Goal: Task Accomplishment & Management: Complete application form

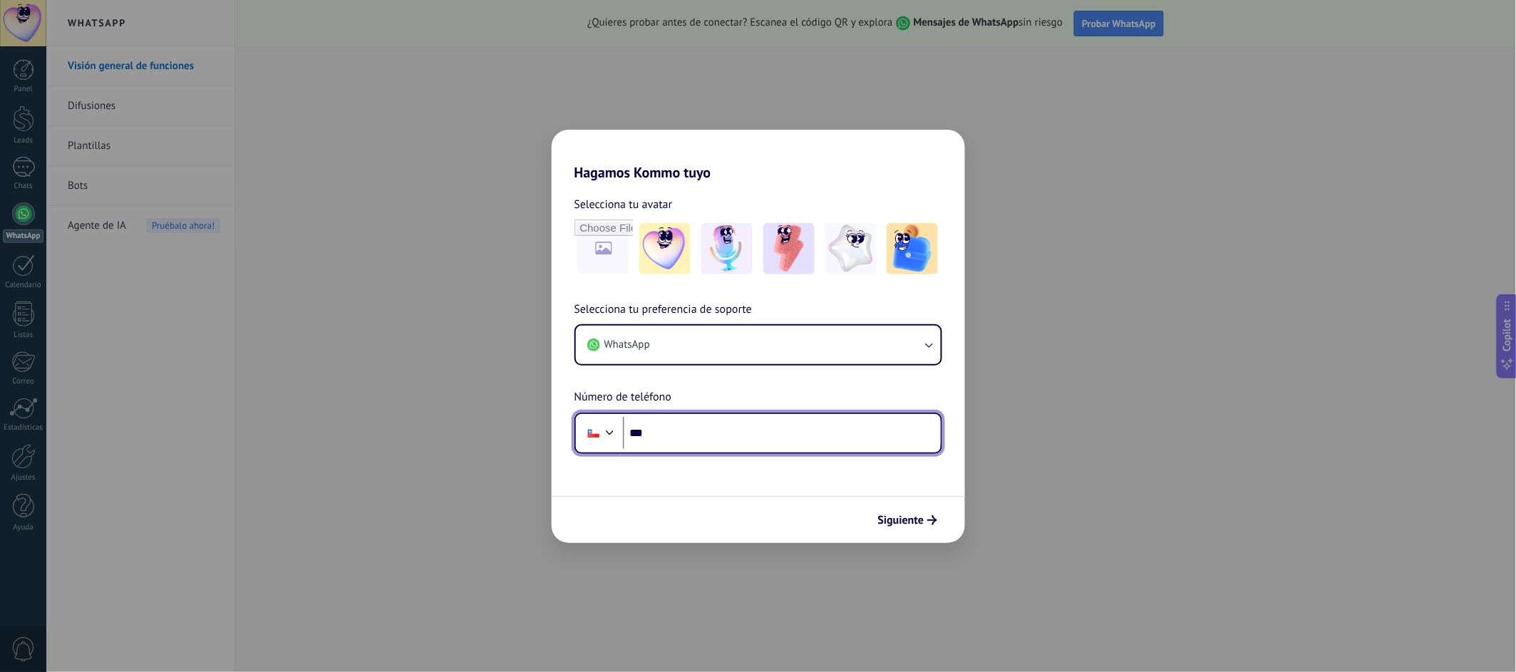
click at [679, 425] on input "***" at bounding box center [782, 433] width 318 height 33
type input "**********"
click at [604, 433] on div at bounding box center [610, 431] width 17 height 17
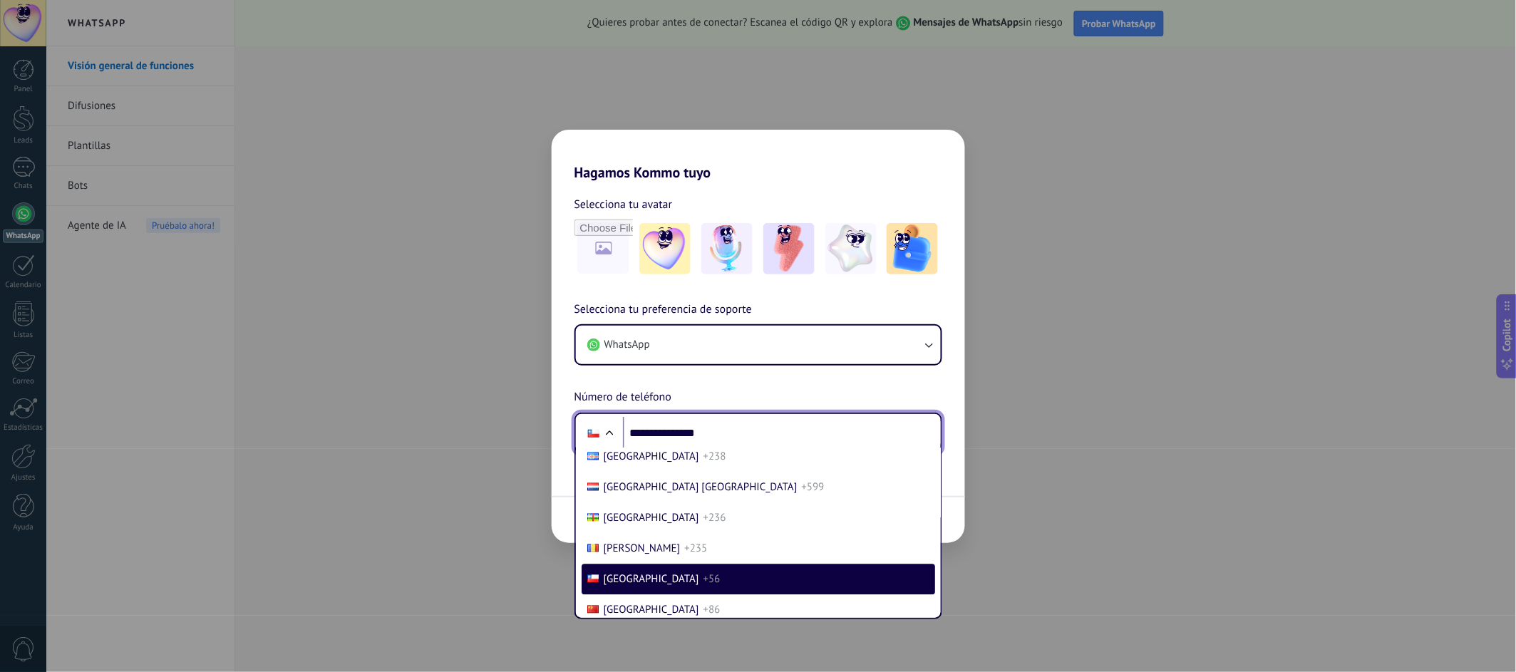
click at [604, 433] on div at bounding box center [609, 434] width 17 height 17
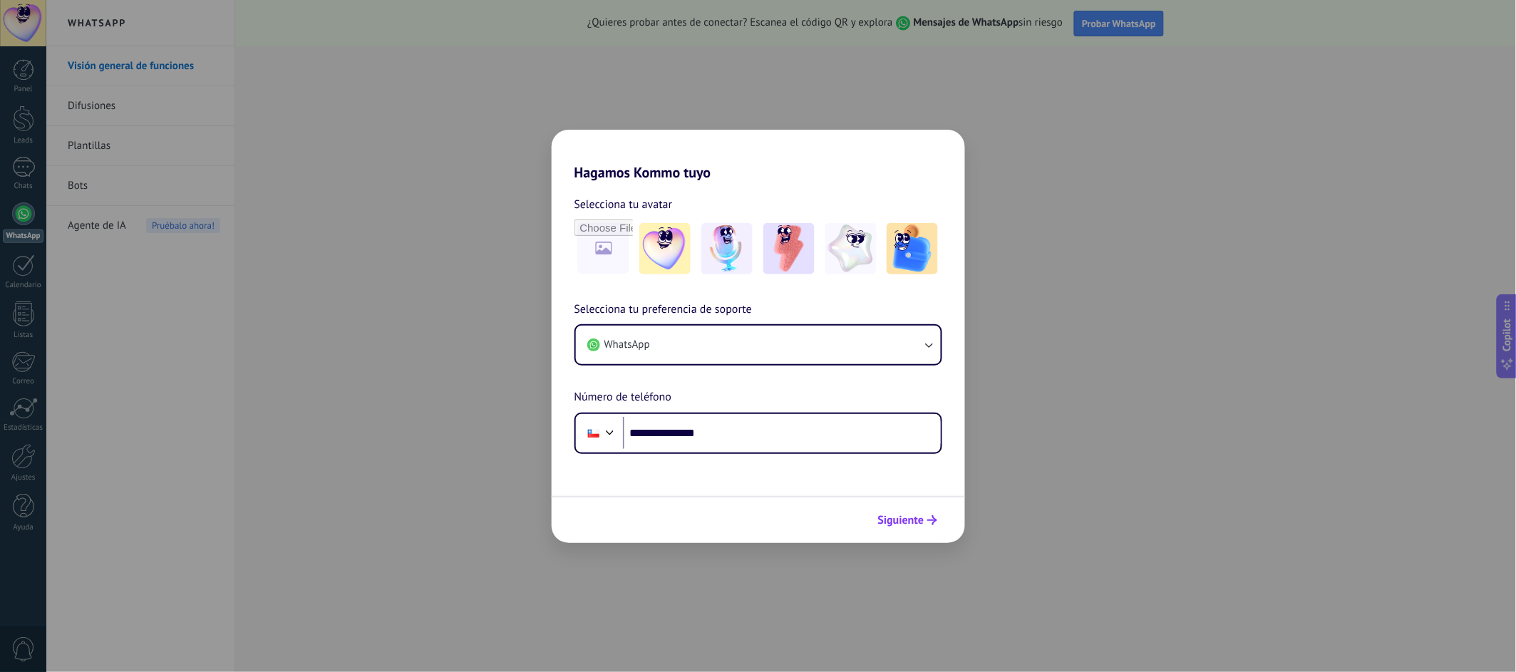
click at [892, 525] on span "Siguiente" at bounding box center [901, 520] width 46 height 10
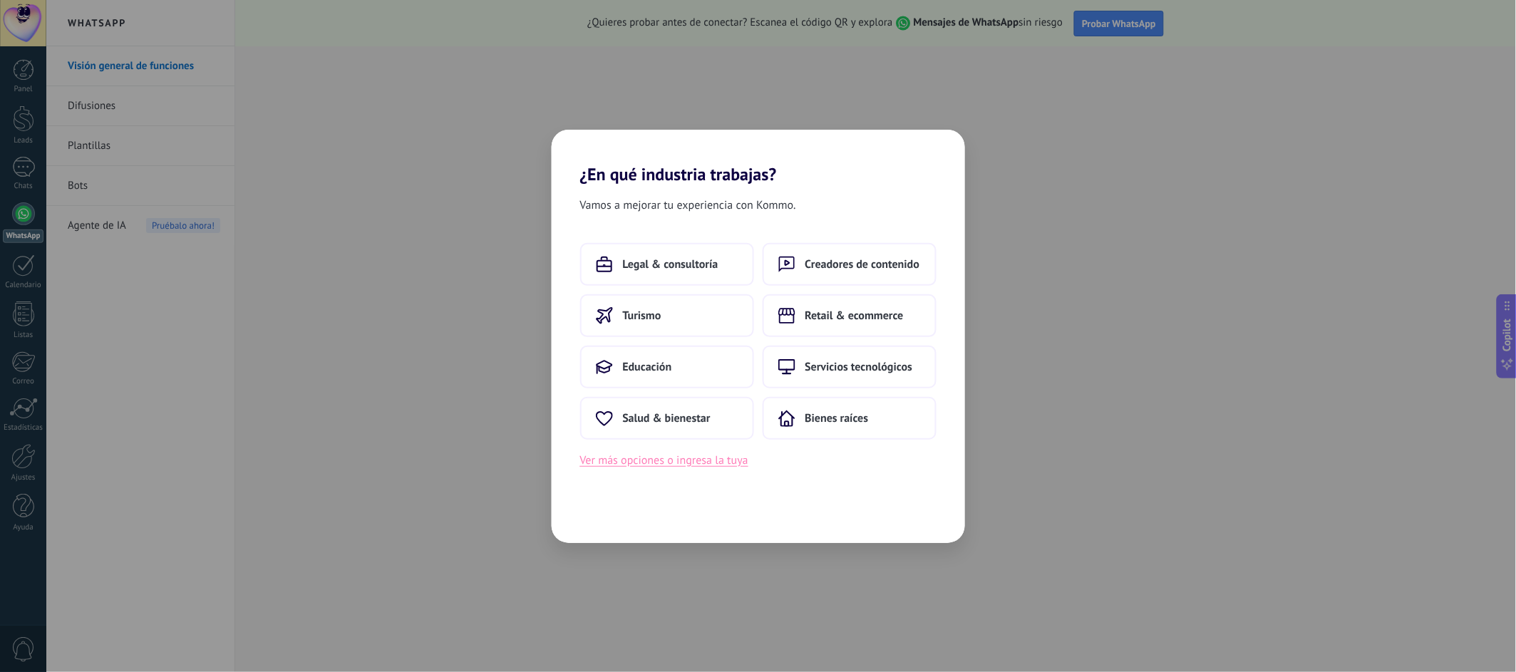
click at [710, 469] on button "Ver más opciones o ingresa la tuya" at bounding box center [664, 460] width 168 height 19
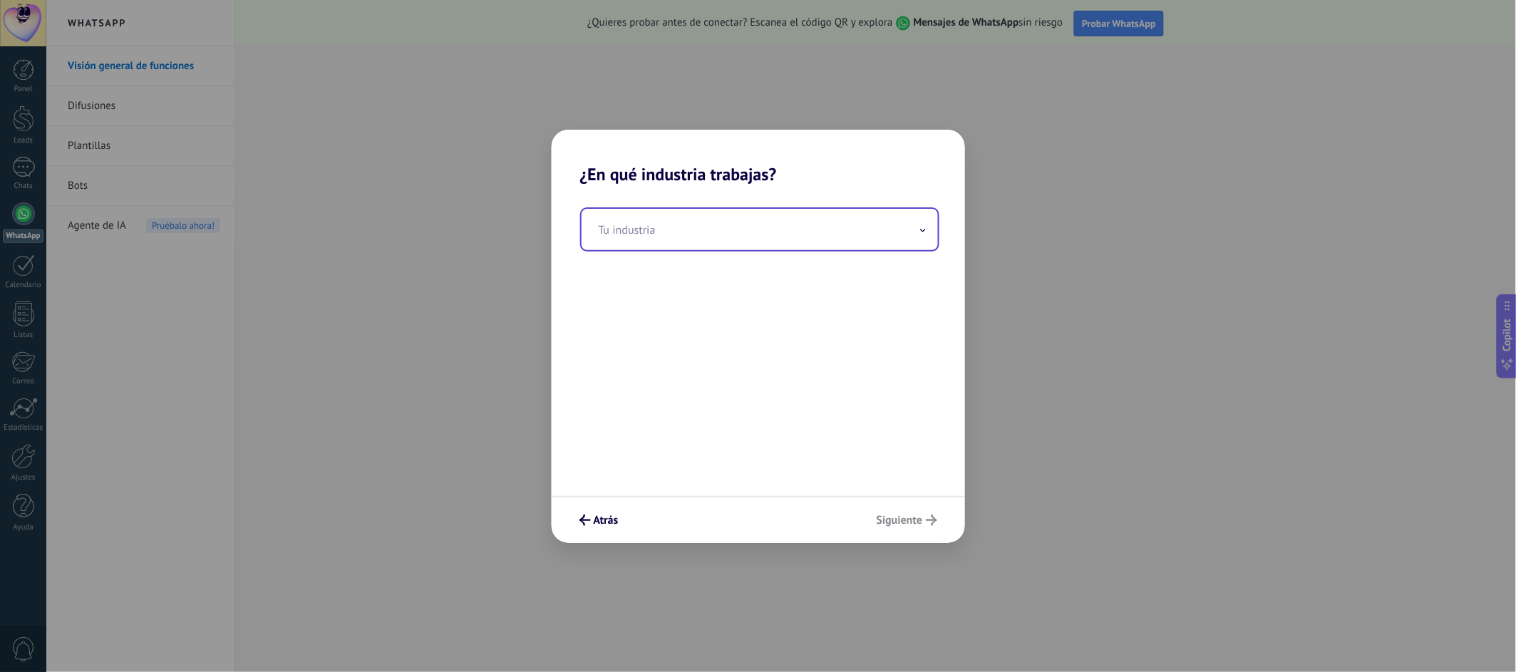
click at [649, 232] on input "text" at bounding box center [760, 229] width 356 height 41
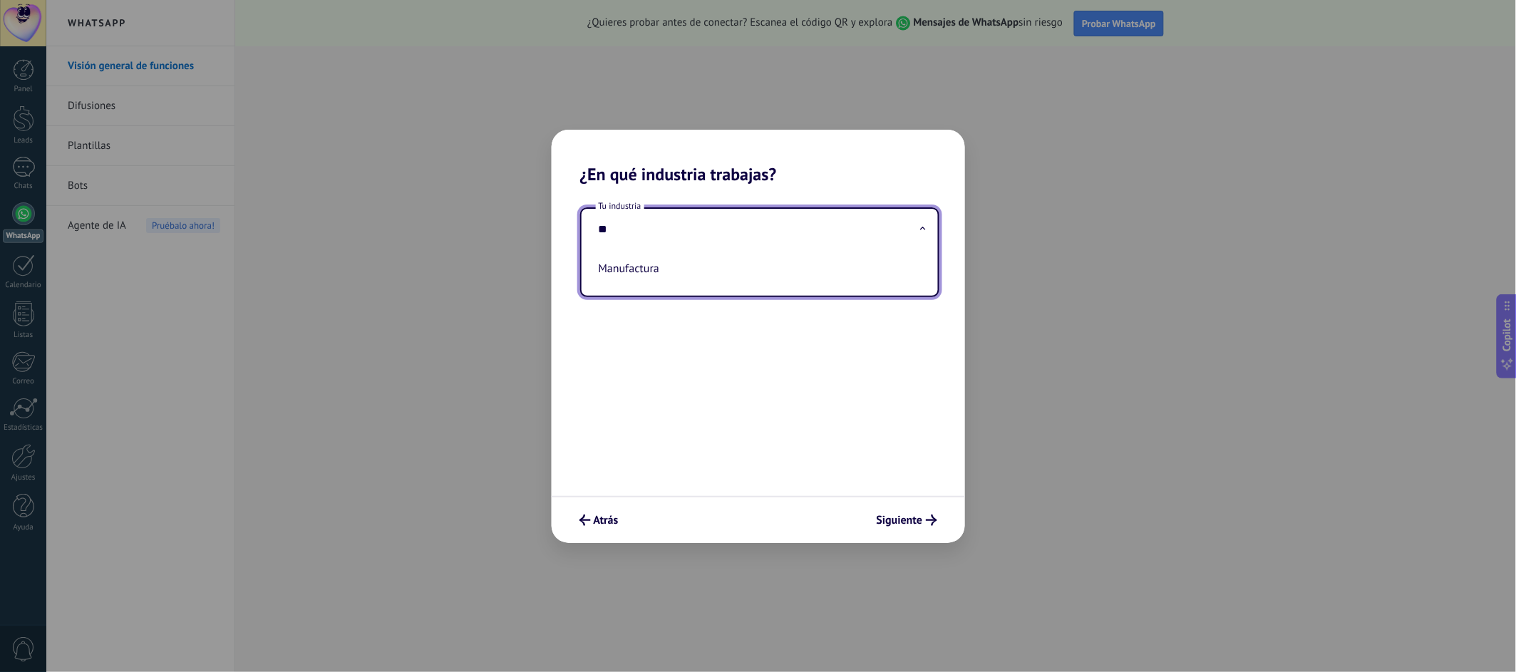
type input "*"
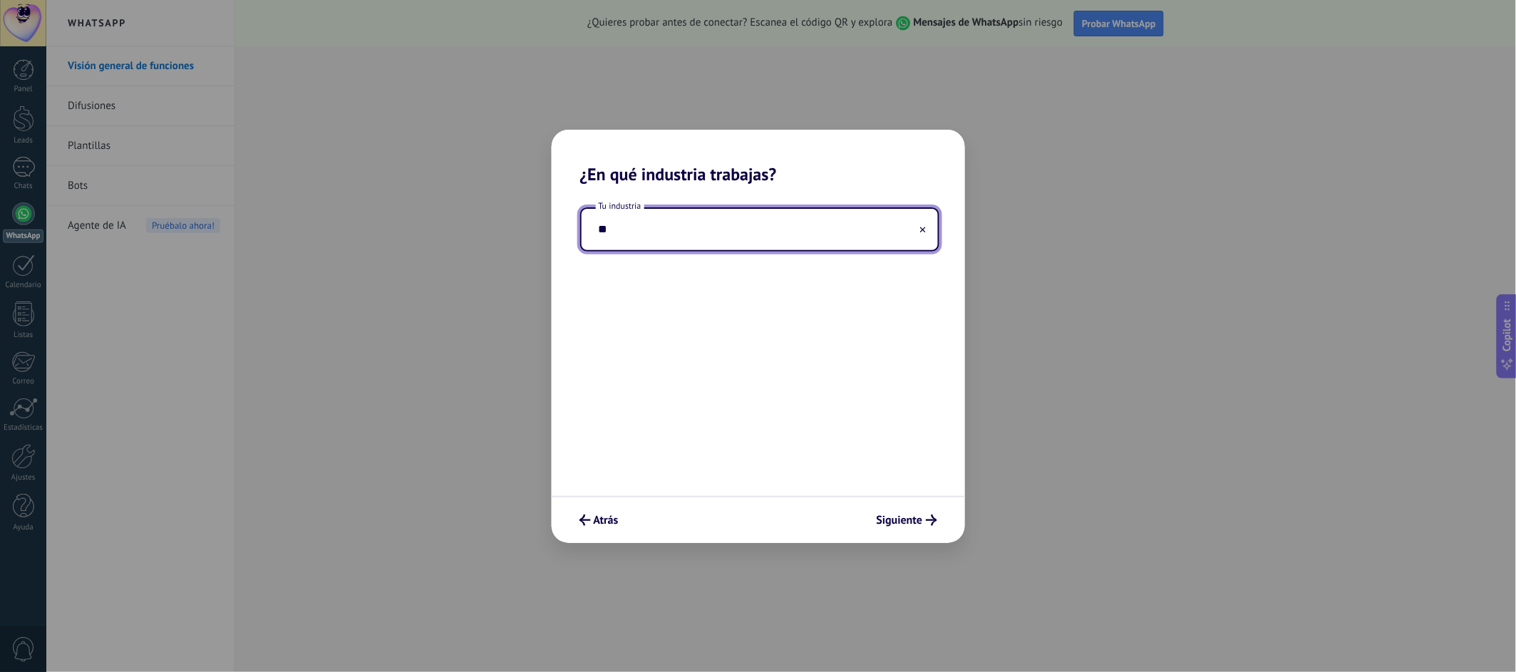
type input "*"
type input "*****"
click at [600, 523] on span "Atrás" at bounding box center [606, 520] width 25 height 10
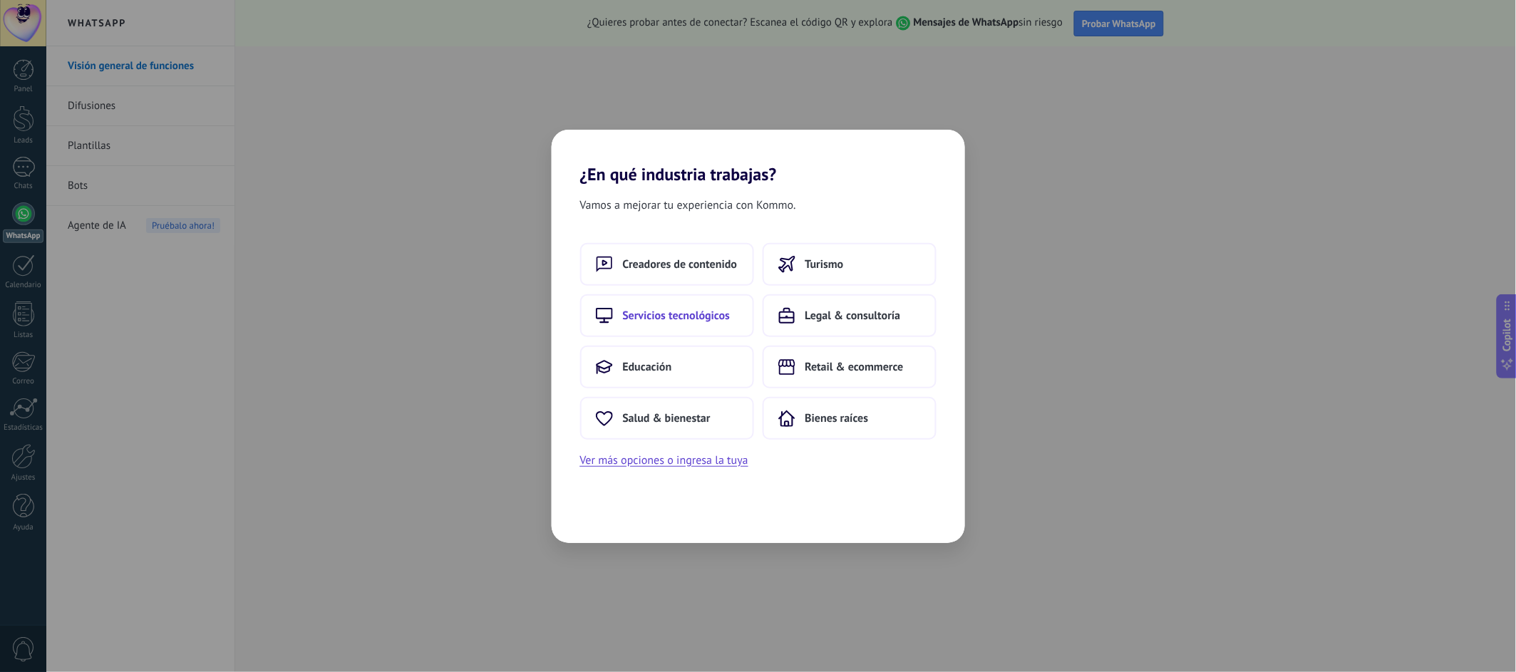
click at [691, 318] on span "Servicios tecnológicos" at bounding box center [677, 316] width 108 height 14
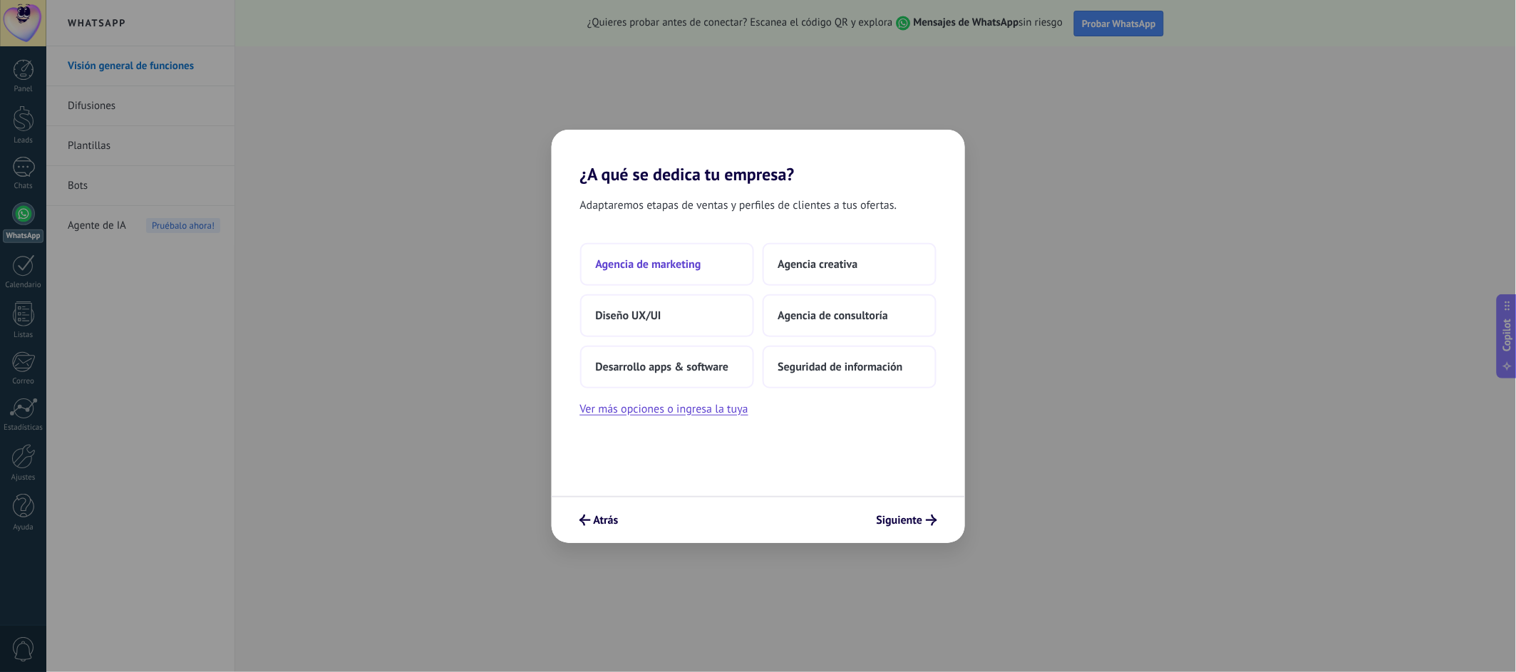
click at [665, 261] on span "Agencia de marketing" at bounding box center [648, 264] width 105 height 14
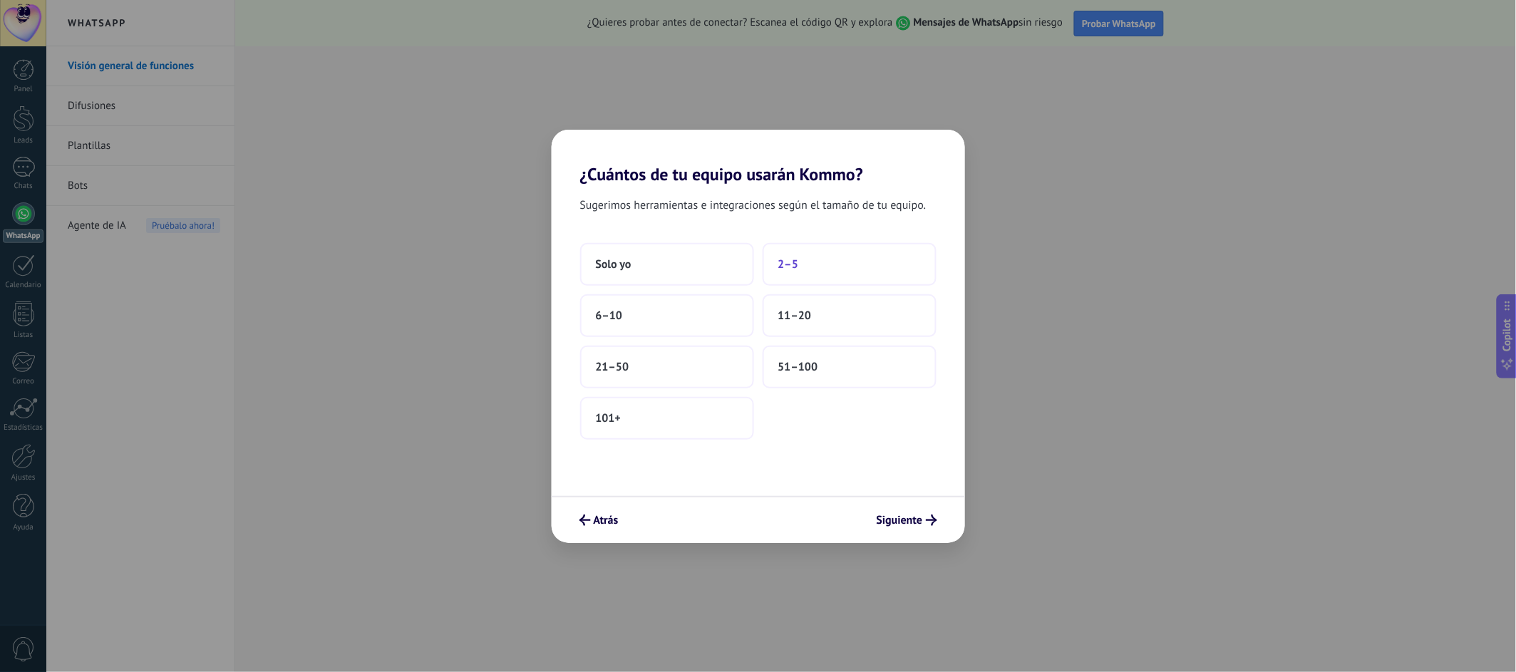
click at [800, 272] on button "2–5" at bounding box center [850, 264] width 174 height 43
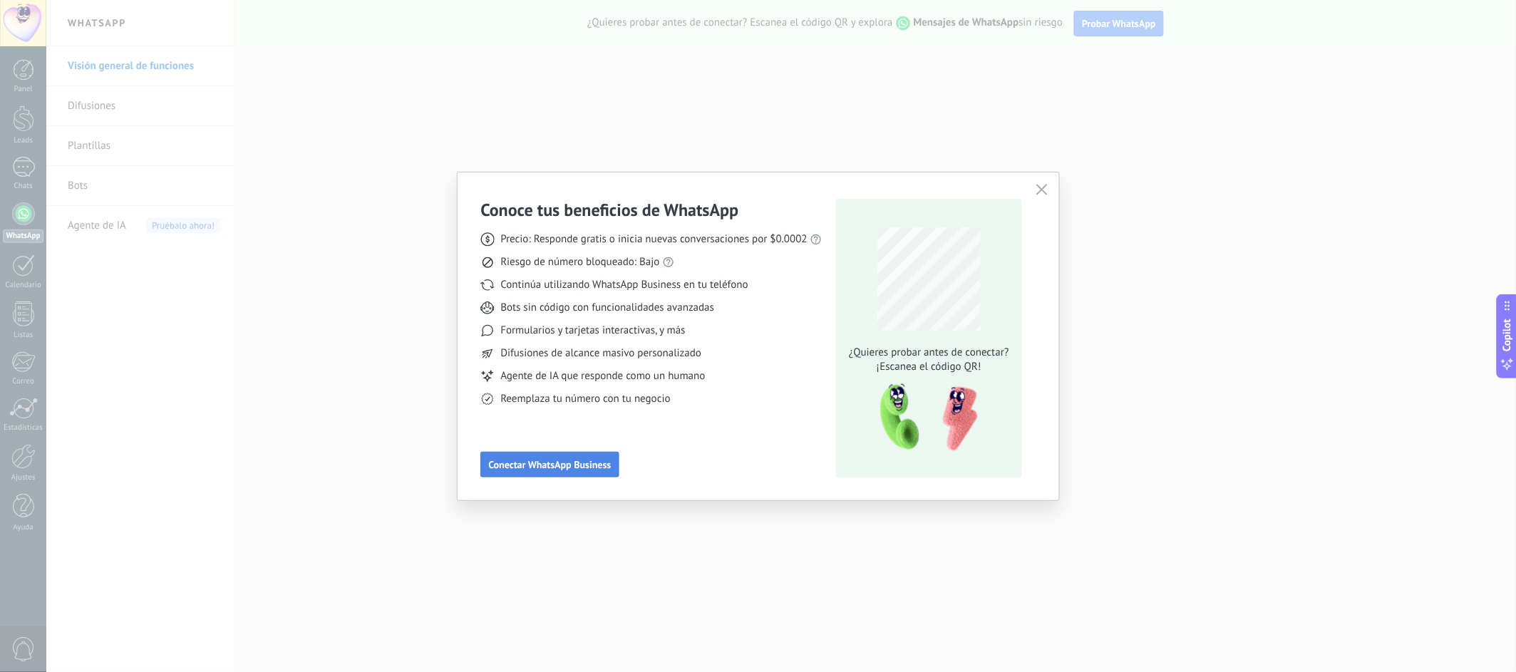
click at [561, 462] on span "Conectar WhatsApp Business" at bounding box center [549, 465] width 123 height 10
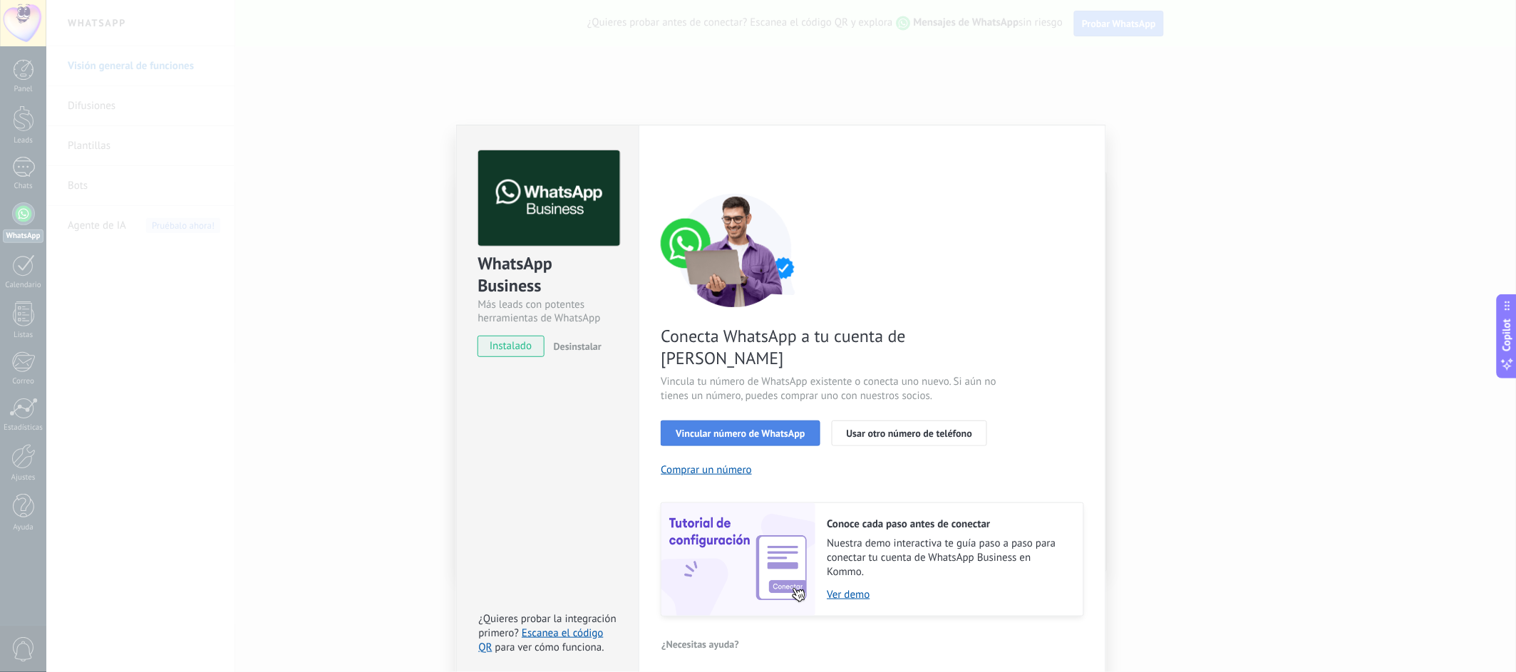
click at [713, 428] on span "Vincular número de WhatsApp" at bounding box center [740, 433] width 129 height 10
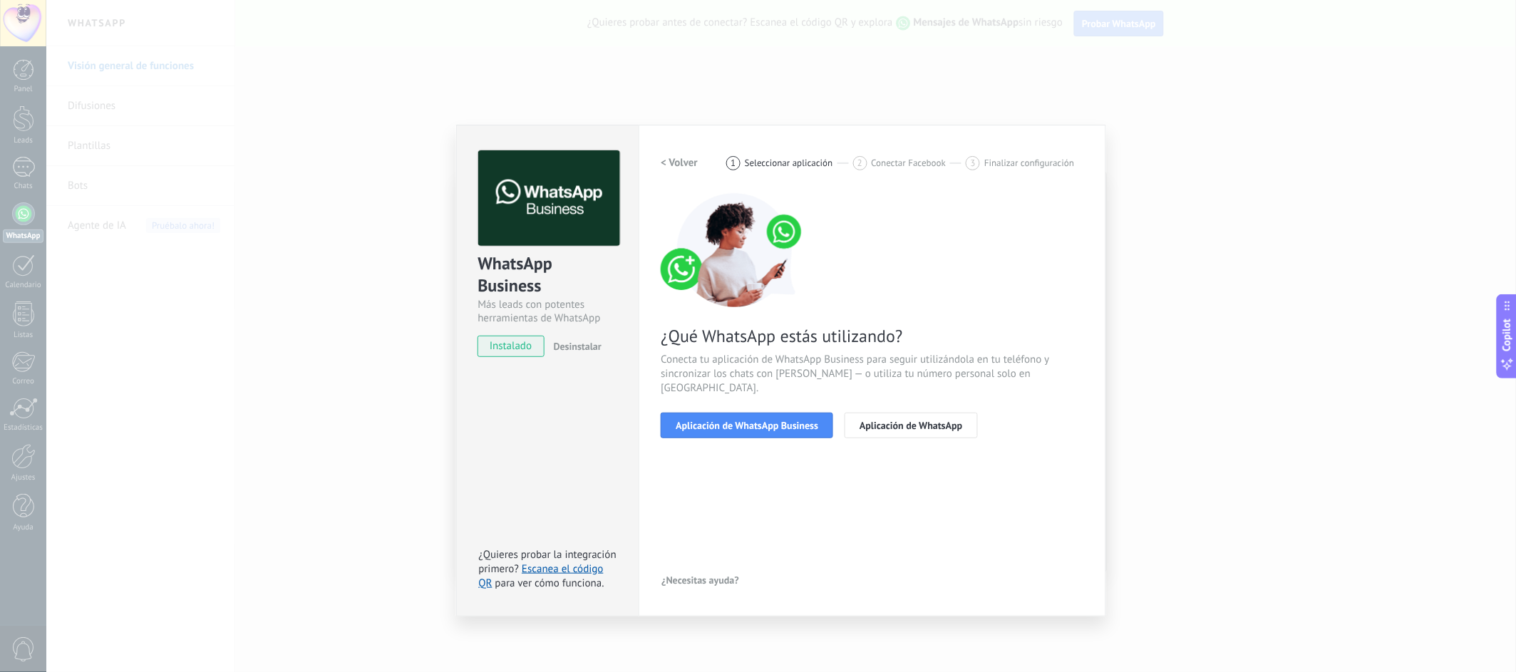
click at [713, 421] on span "Aplicación de WhatsApp Business" at bounding box center [747, 426] width 143 height 10
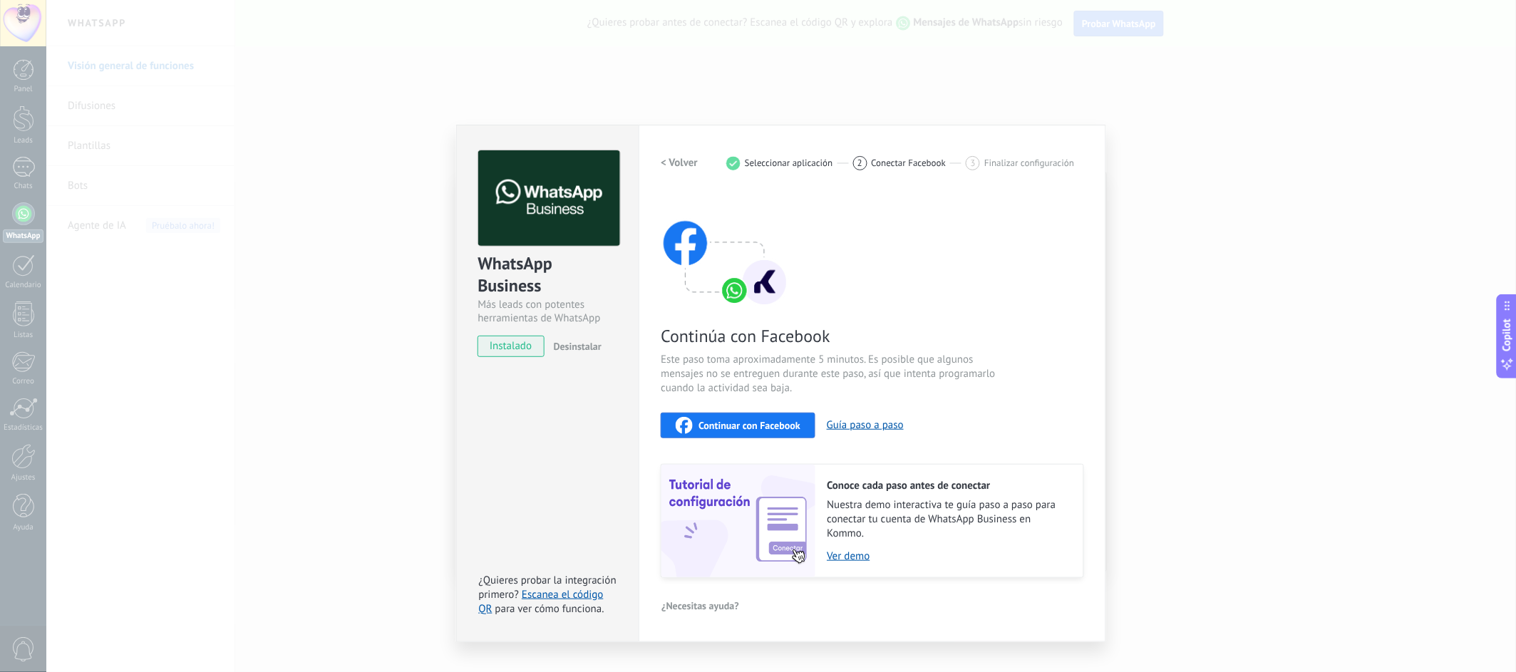
click at [721, 425] on span "Continuar con Facebook" at bounding box center [750, 426] width 102 height 10
